Goal: Use online tool/utility: Utilize a website feature to perform a specific function

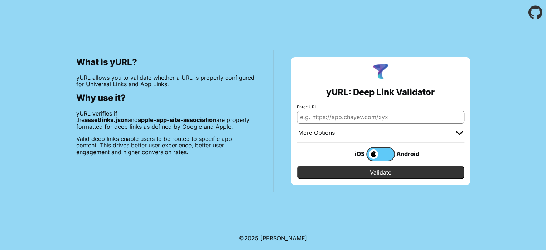
click at [313, 114] on input "Enter URL" at bounding box center [381, 117] width 168 height 13
paste input "[URL][DOMAIN_NAME]"
type input "[URL][DOMAIN_NAME]"
click at [383, 169] on input "Validate" at bounding box center [381, 173] width 168 height 14
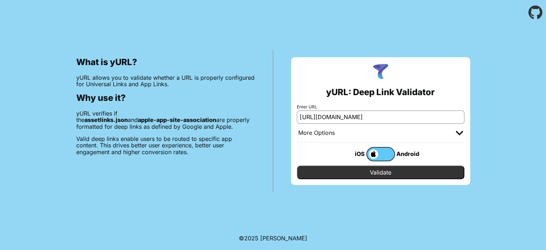
scroll to position [0, 0]
paste input "https://webapp.rallyreader.com/auth/login/classlink"
type input "https://webapp.rallyreader.com/auth/login/classlink"
click at [377, 170] on input "Validate" at bounding box center [381, 173] width 168 height 14
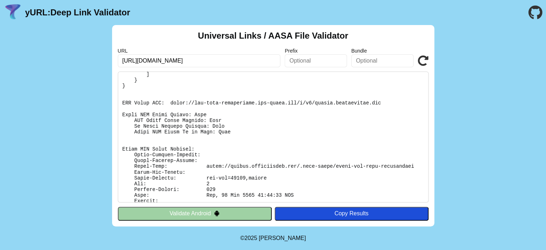
scroll to position [82, 0]
